Goal: Task Accomplishment & Management: Use online tool/utility

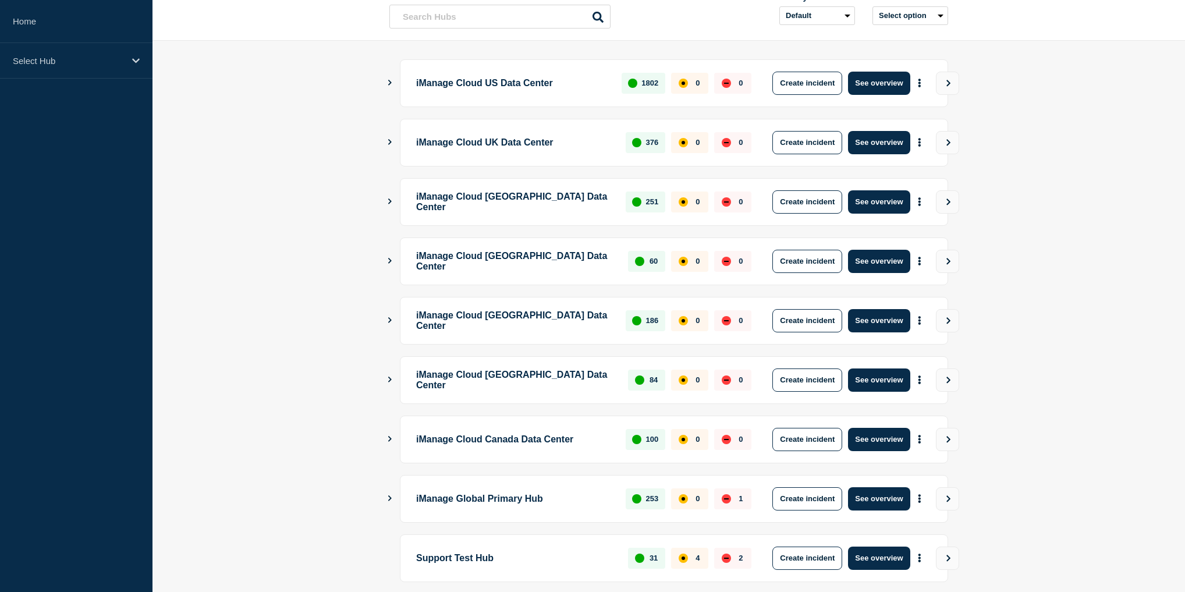
scroll to position [158, 0]
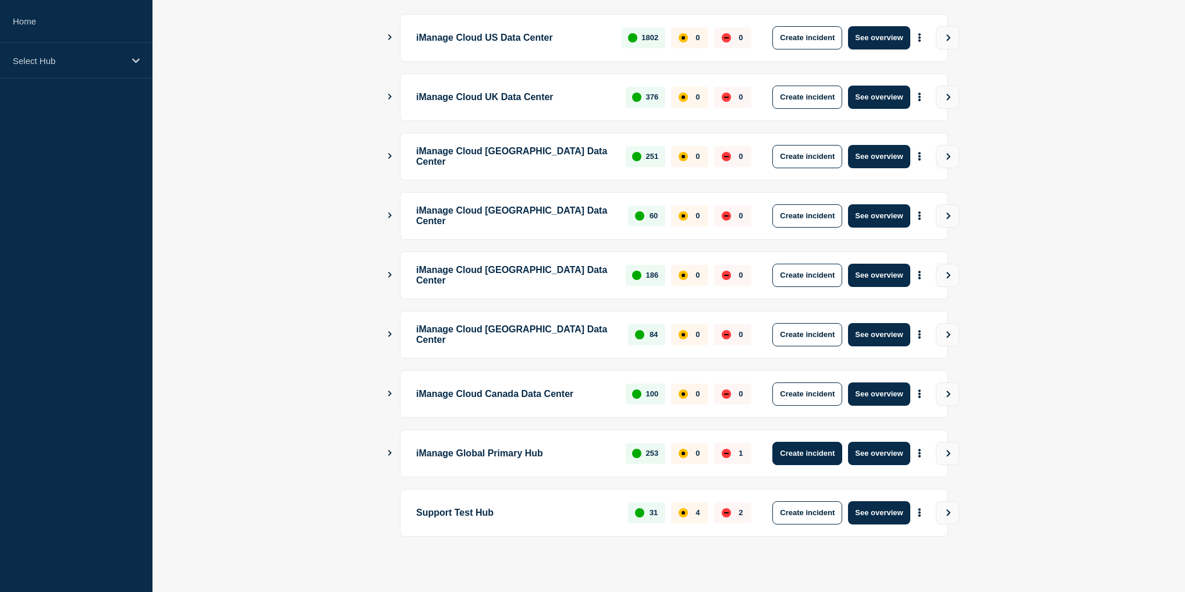
click at [818, 457] on button "Create incident" at bounding box center [808, 453] width 70 height 23
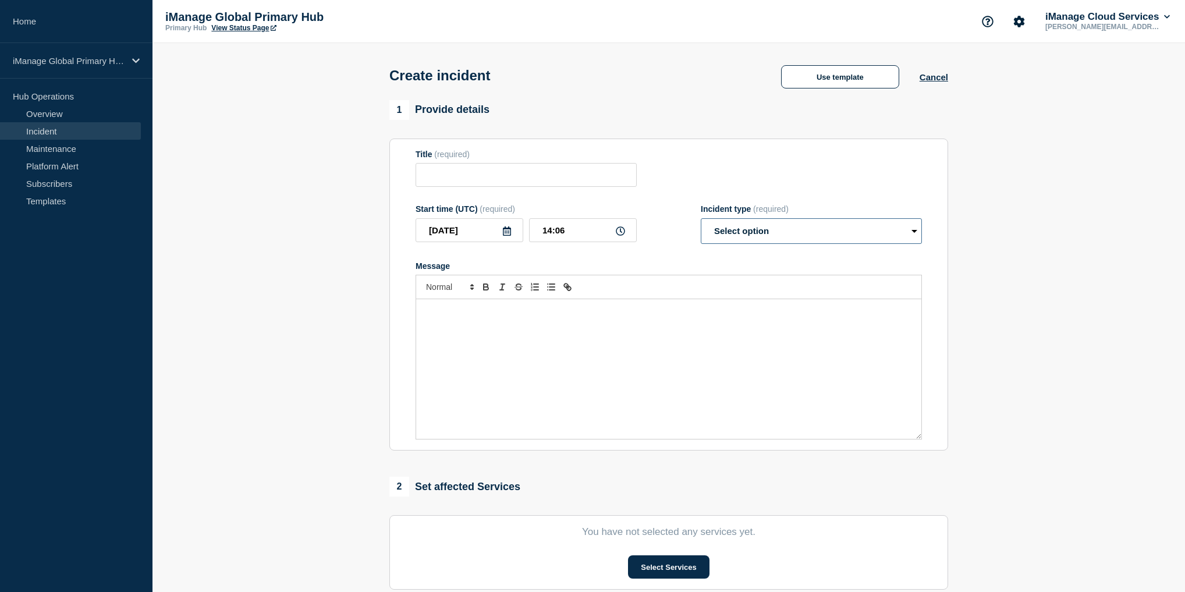
click at [791, 224] on select "Select option Investigating Identified Monitoring" at bounding box center [811, 231] width 221 height 26
click at [816, 79] on button "Use template" at bounding box center [840, 76] width 118 height 23
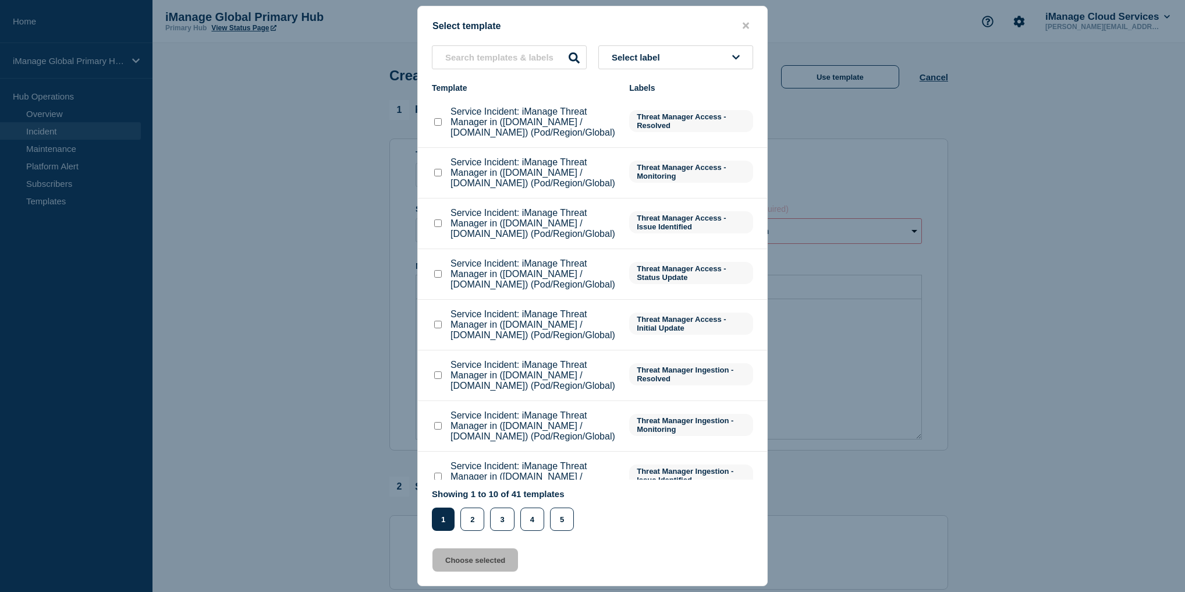
click at [741, 28] on button "close button" at bounding box center [745, 25] width 13 height 11
